Goal: Information Seeking & Learning: Learn about a topic

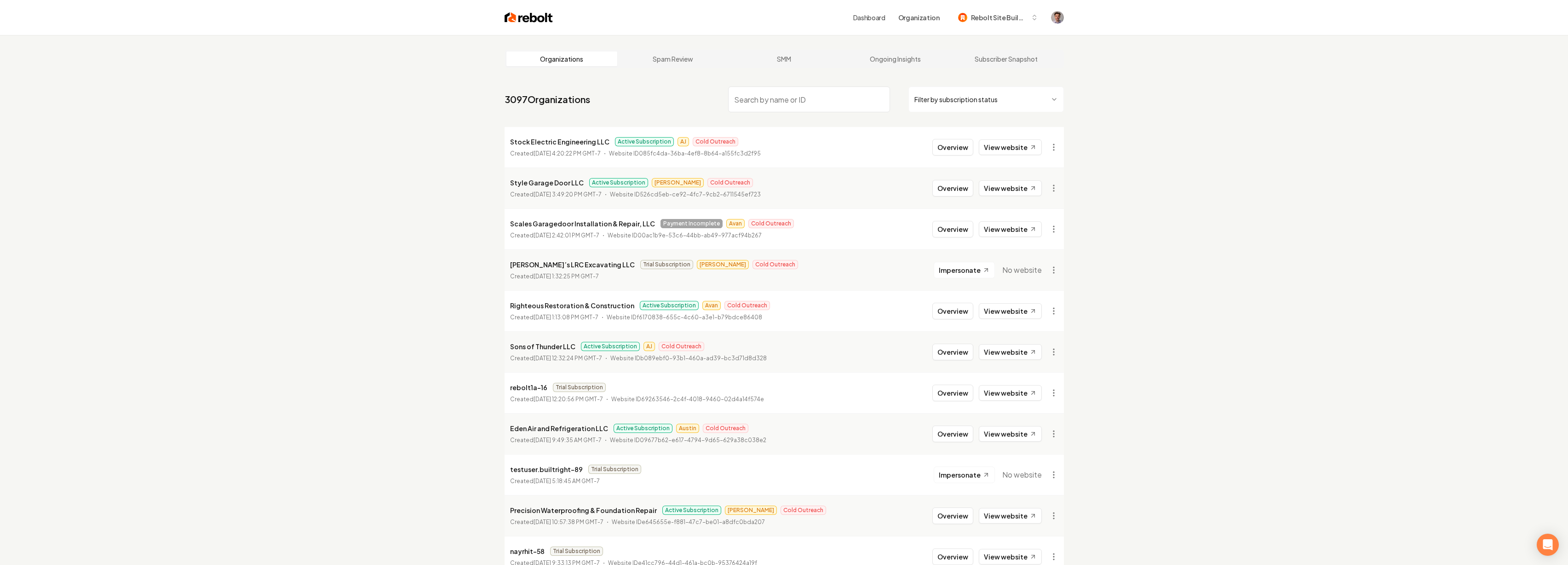
click at [543, 15] on img at bounding box center [528, 18] width 48 height 13
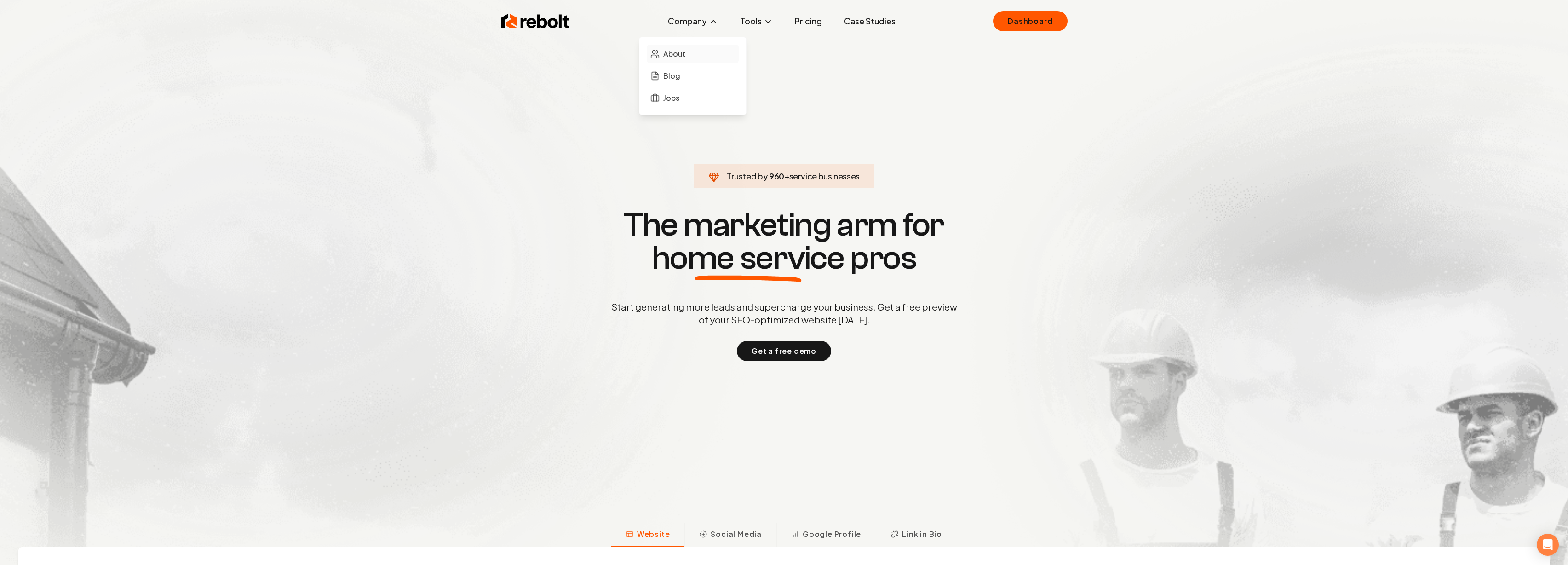
click at [683, 53] on span "About" at bounding box center [674, 54] width 22 height 11
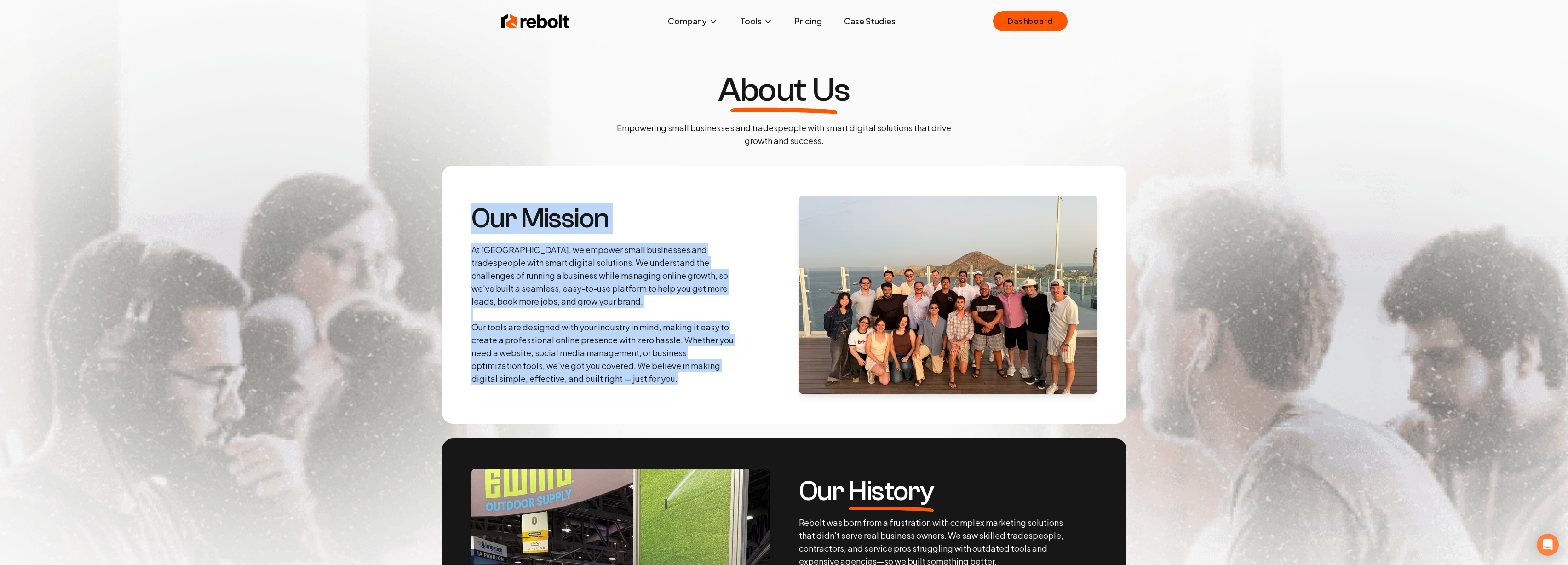
drag, startPoint x: 473, startPoint y: 218, endPoint x: 689, endPoint y: 373, distance: 265.9
click at [689, 373] on div "Our Mission At Rebolt, we empower small businesses and tradespeople with smart …" at bounding box center [603, 294] width 265 height 180
copy div "Our Mission At Rebolt, we empower small businesses and tradespeople with smart …"
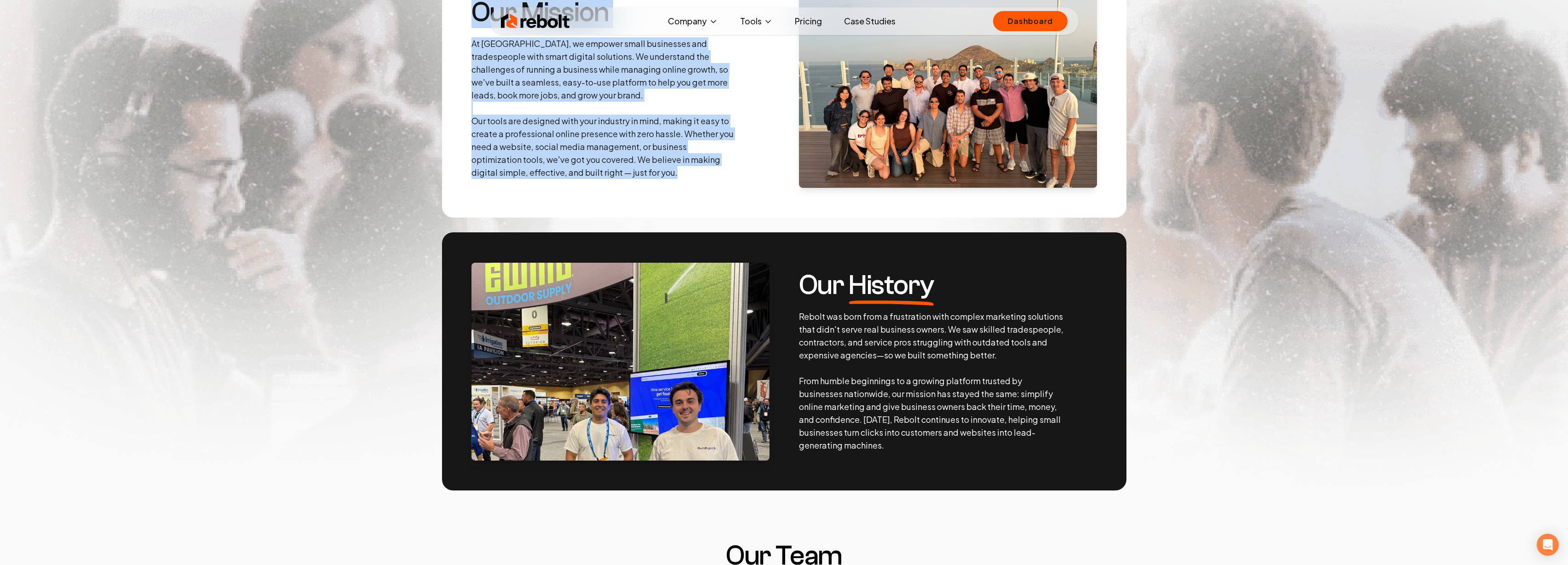
scroll to position [205, 0]
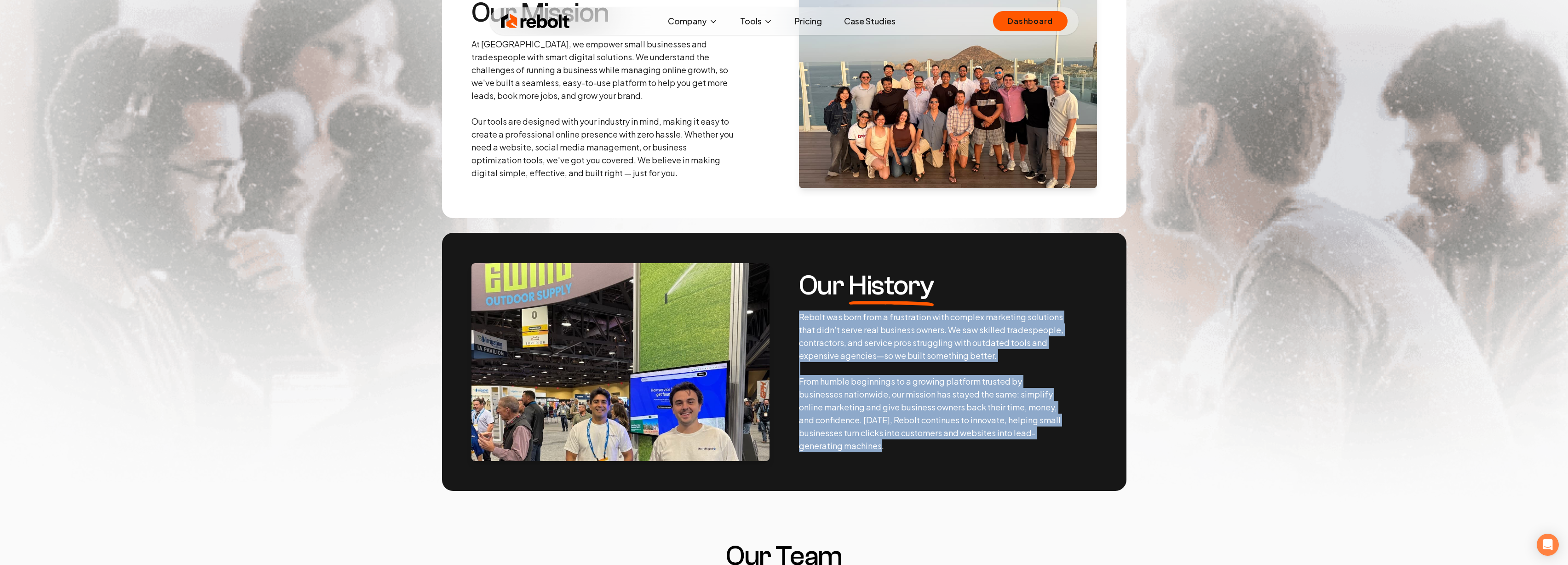
drag, startPoint x: 799, startPoint y: 318, endPoint x: 920, endPoint y: 451, distance: 179.8
click at [920, 451] on p "Rebolt was born from a frustration with complex marketing solutions that didn't…" at bounding box center [931, 381] width 265 height 141
copy p "Rebolt was born from a frustration with complex marketing solutions that didn't…"
